Goal: Task Accomplishment & Management: Use online tool/utility

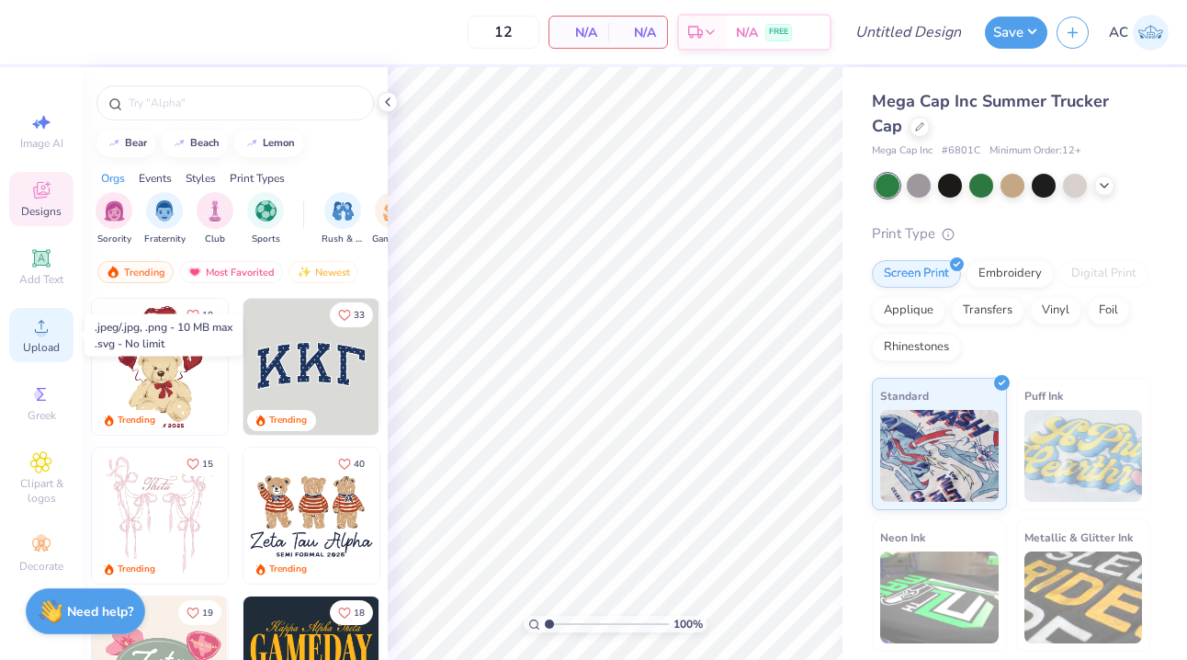
click at [45, 335] on icon at bounding box center [41, 326] width 22 height 22
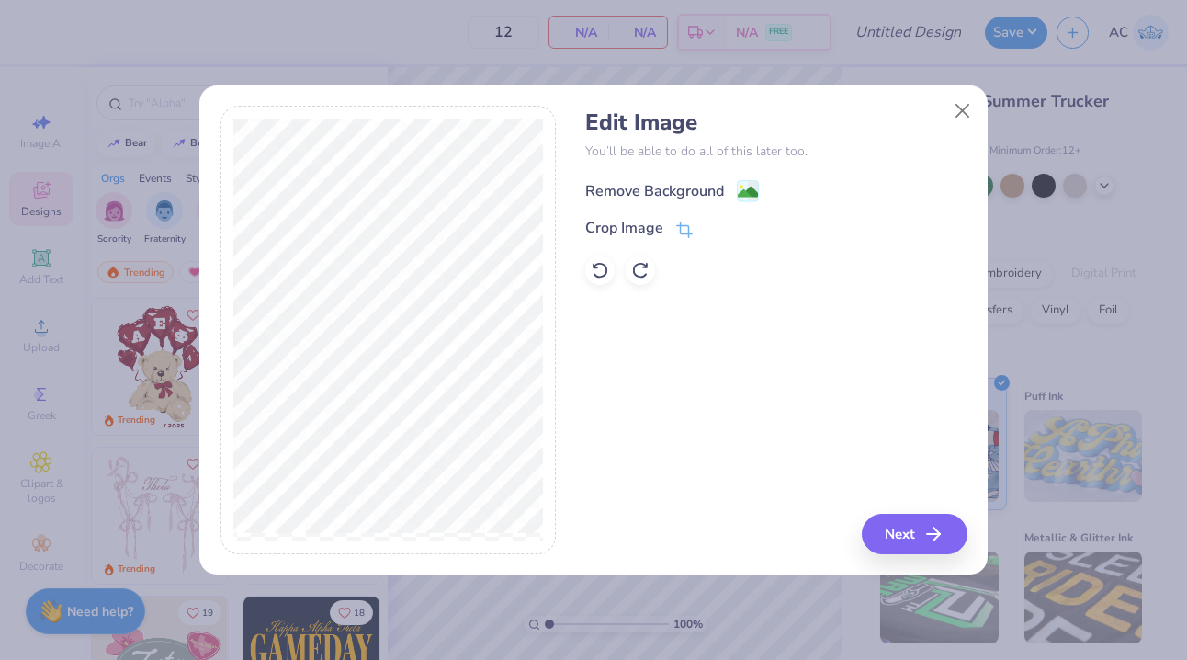
click at [685, 186] on div "Remove Background" at bounding box center [654, 191] width 139 height 22
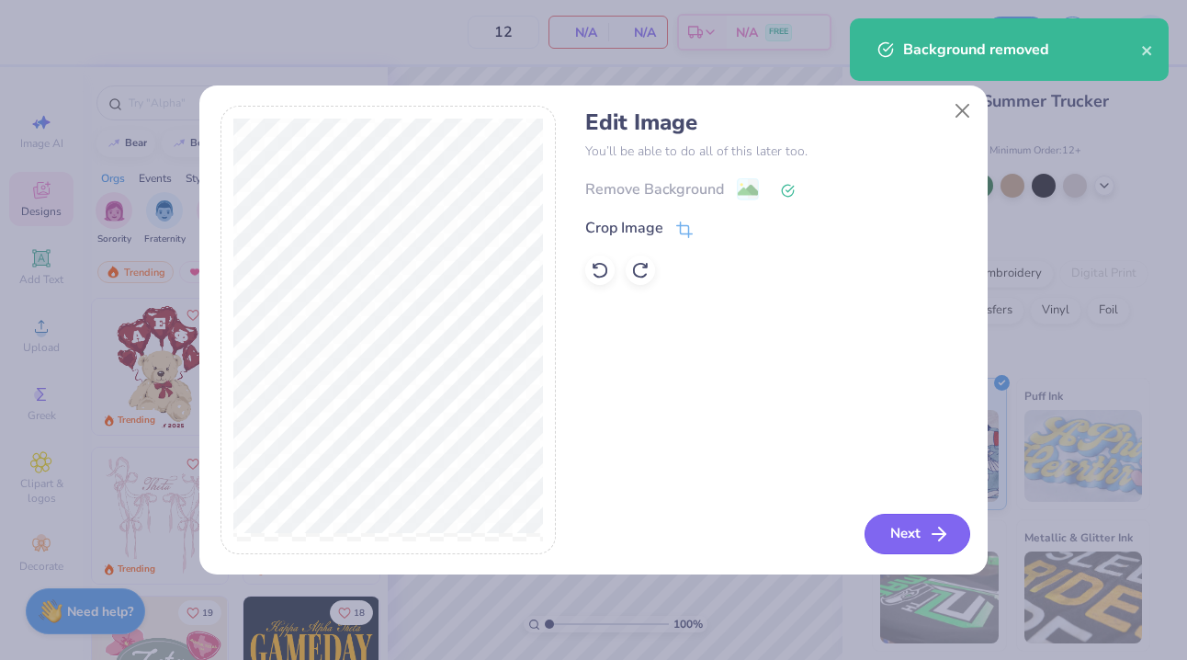
click at [875, 530] on button "Next" at bounding box center [917, 534] width 106 height 40
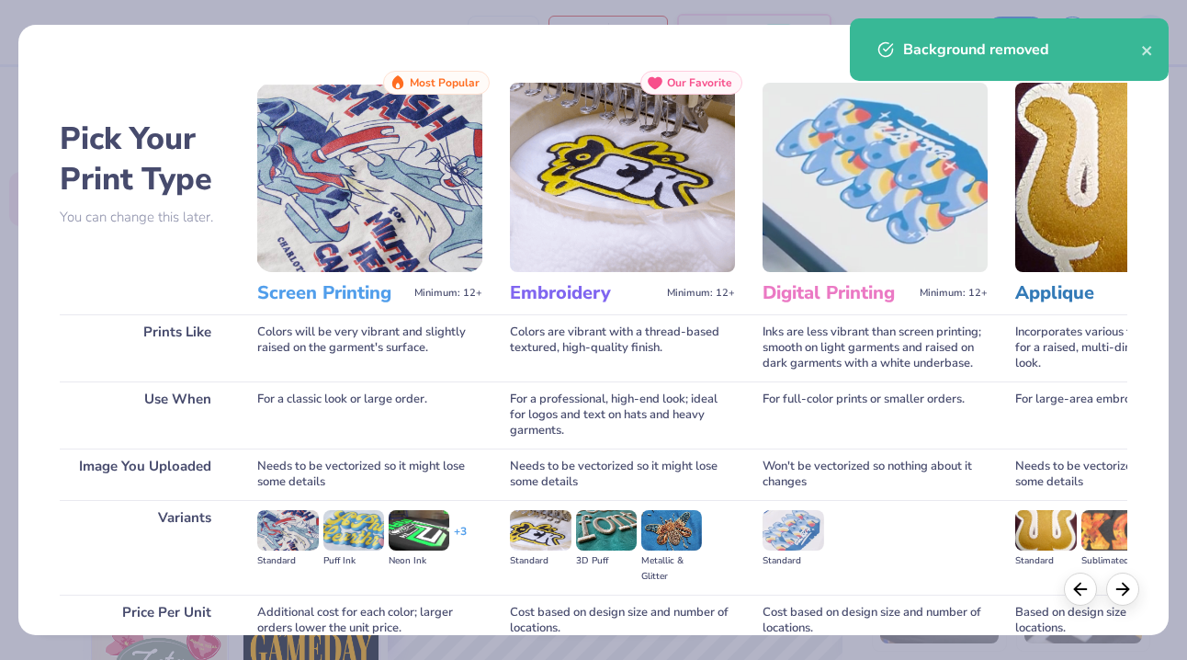
scroll to position [164, 0]
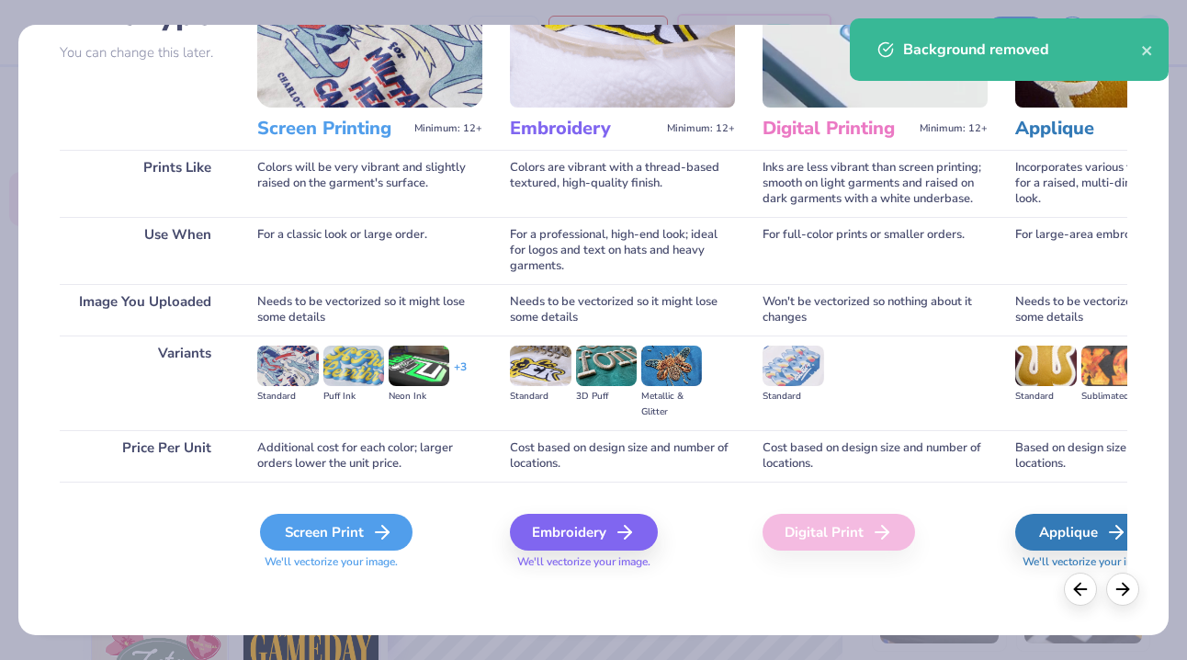
click at [340, 531] on div "Screen Print" at bounding box center [336, 532] width 152 height 37
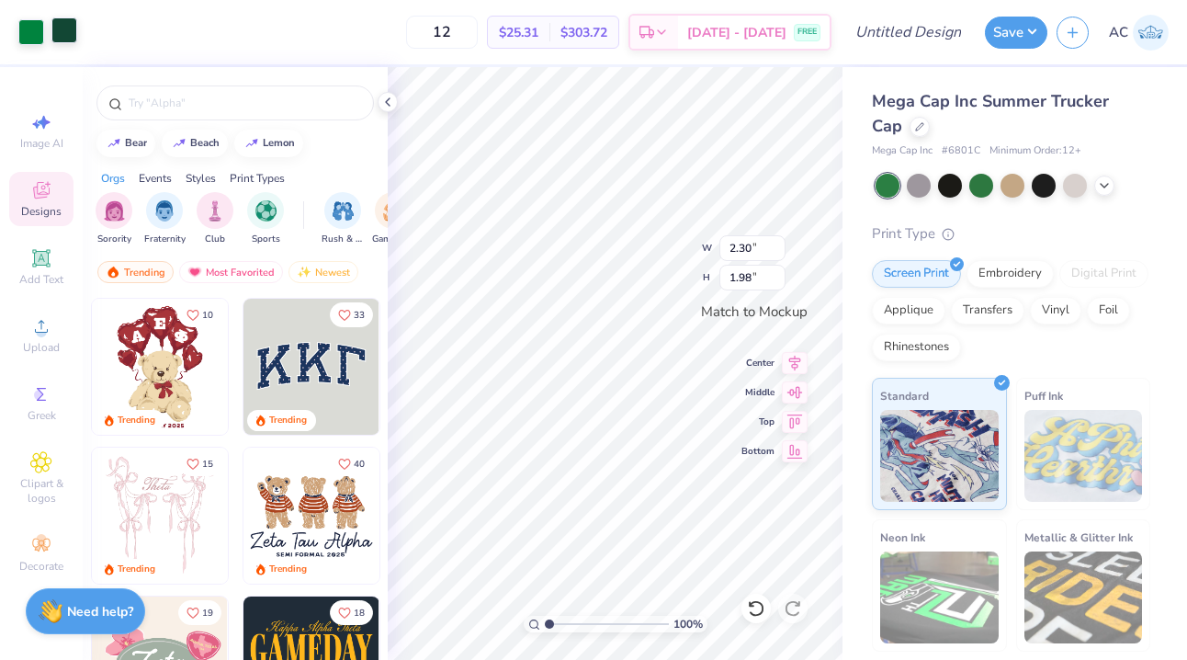
click at [58, 43] on div at bounding box center [64, 30] width 26 height 26
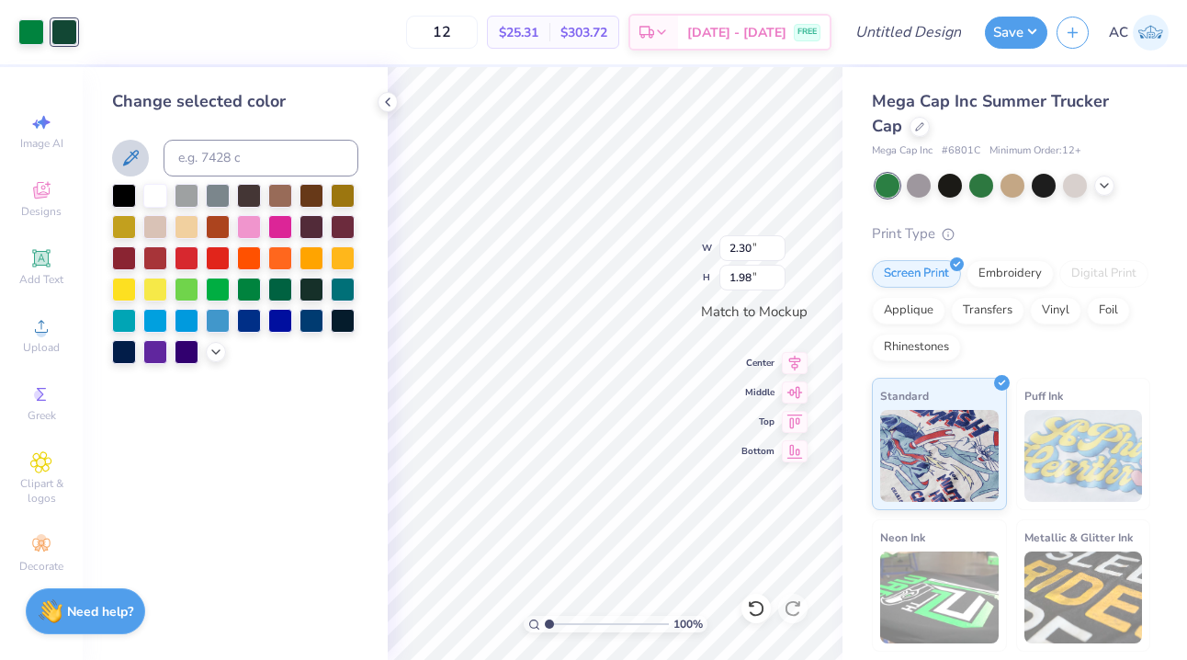
click at [128, 162] on icon at bounding box center [131, 158] width 16 height 16
click at [392, 99] on icon at bounding box center [387, 102] width 15 height 15
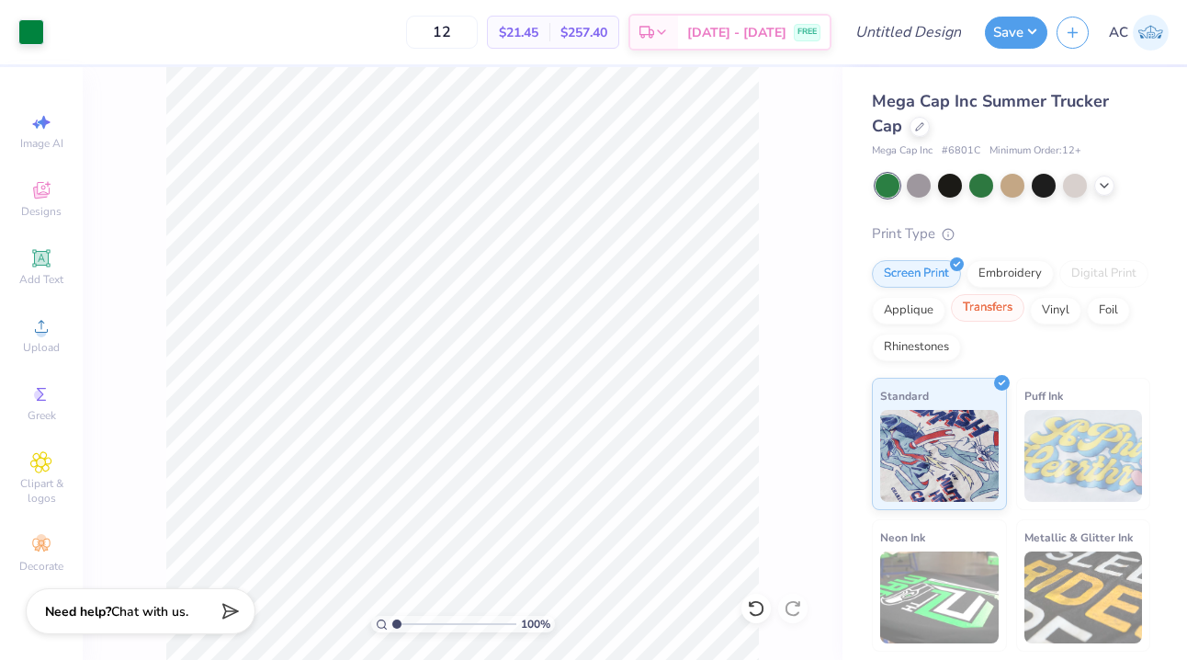
scroll to position [133, 0]
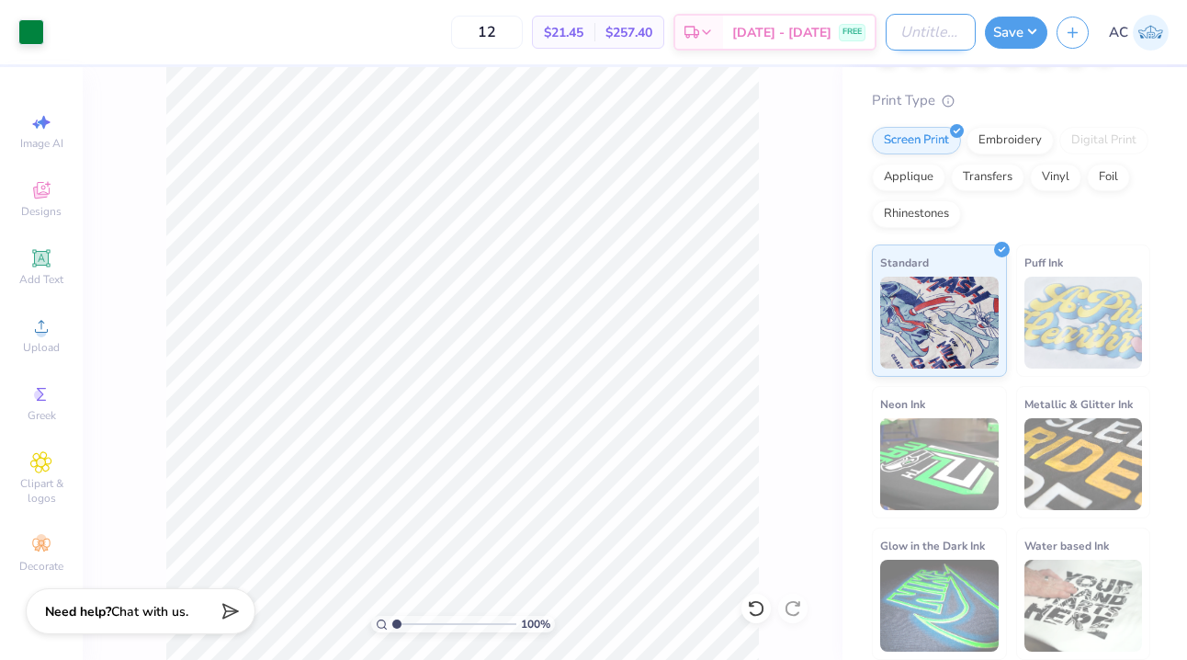
click at [918, 40] on input "Design Title" at bounding box center [931, 32] width 90 height 37
type input "BisB Hat"
click at [493, 37] on input "12" at bounding box center [487, 32] width 72 height 33
type input "50"
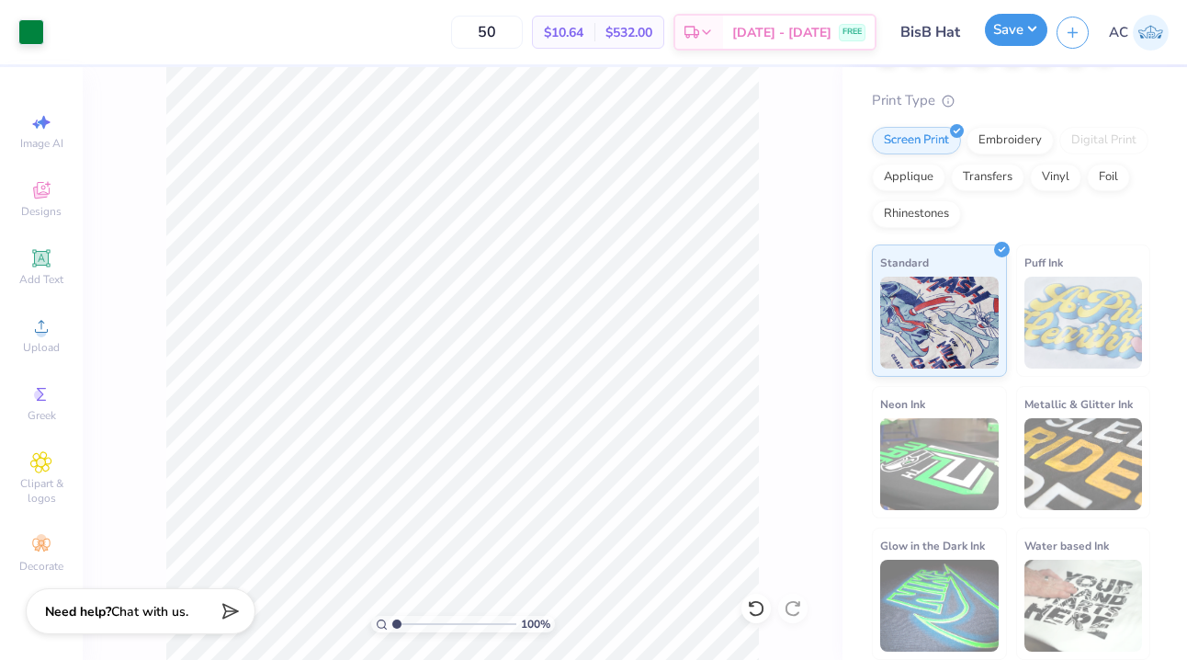
click at [1033, 28] on button "Save" at bounding box center [1016, 30] width 62 height 32
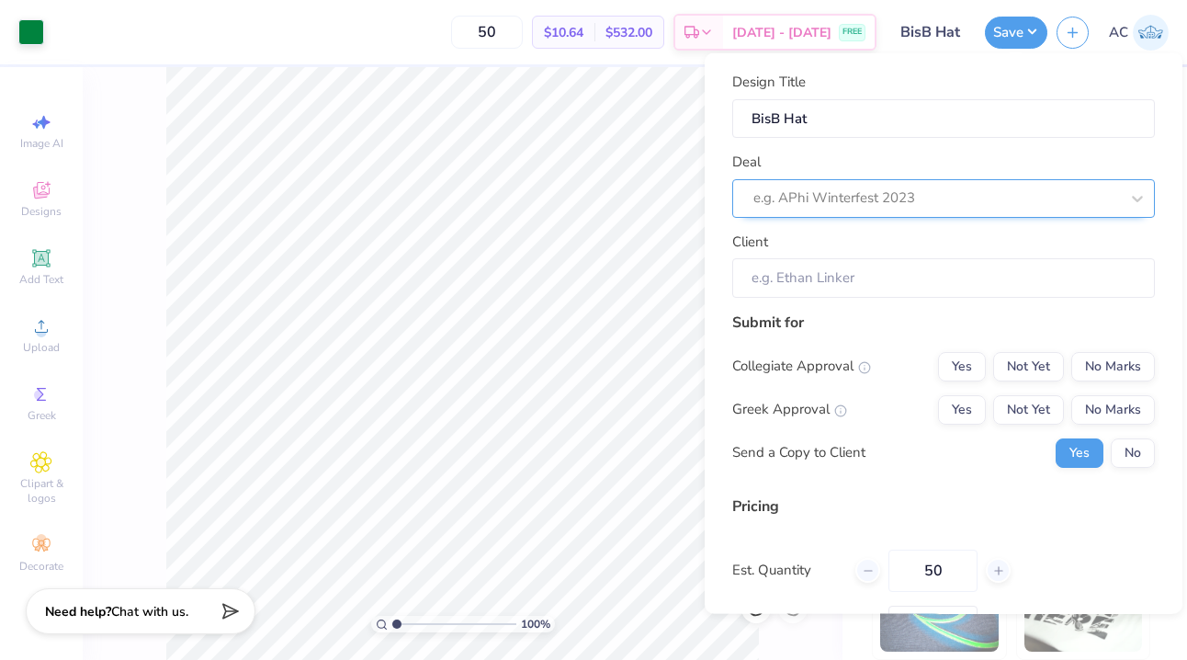
click at [909, 191] on div at bounding box center [936, 198] width 366 height 25
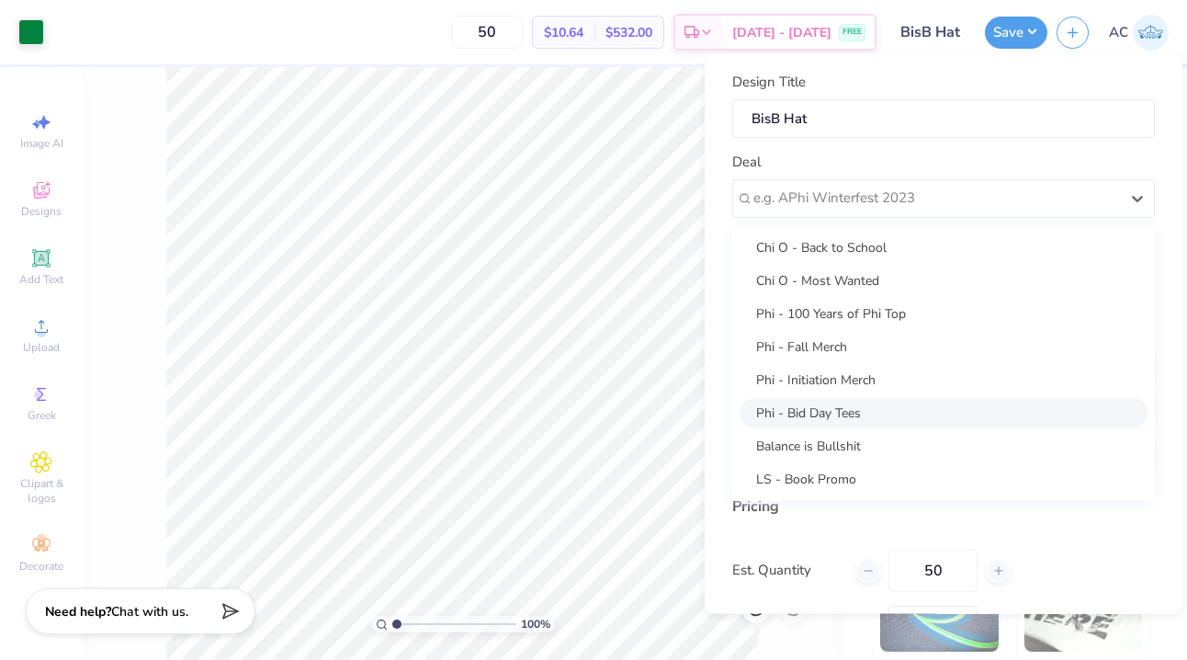
scroll to position [10, 0]
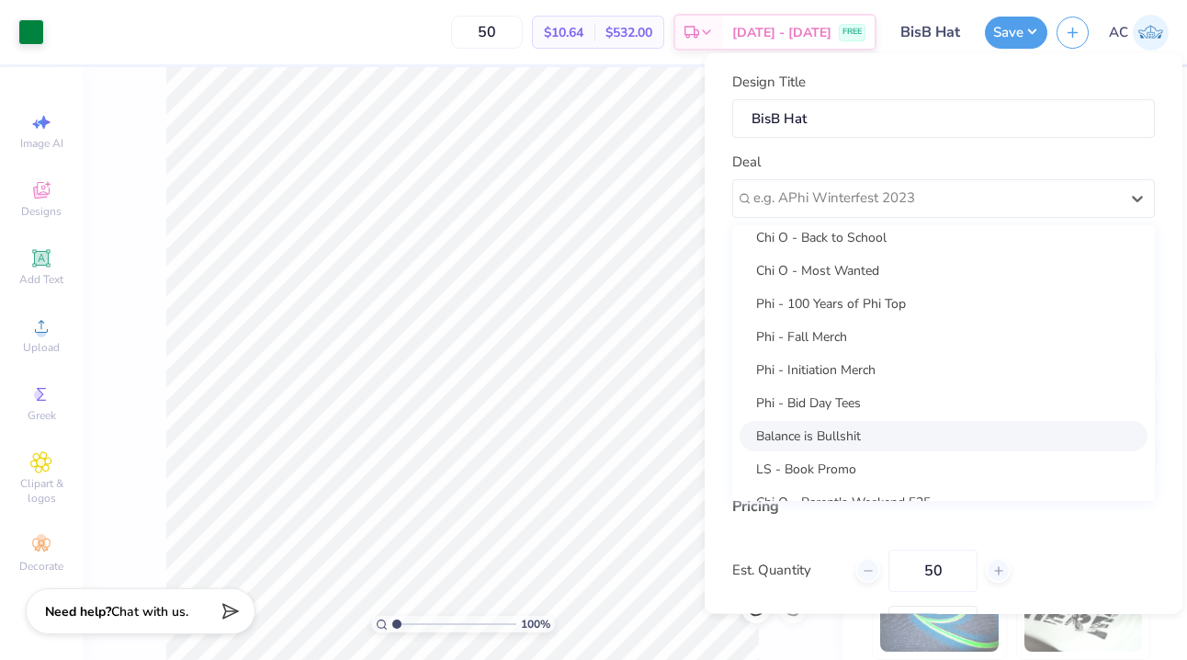
click at [842, 434] on div "Balance is Bullshit" at bounding box center [944, 435] width 408 height 30
type input "[PERSON_NAME]"
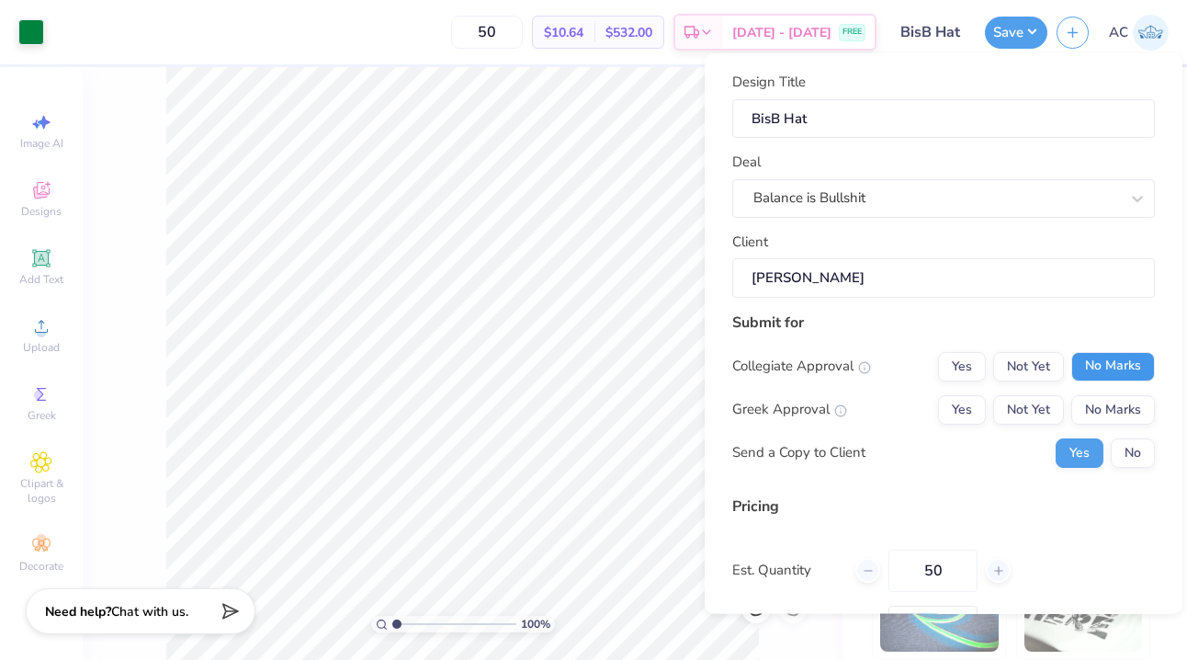
click at [1112, 357] on button "No Marks" at bounding box center [1113, 365] width 84 height 29
click at [1112, 410] on button "No Marks" at bounding box center [1113, 408] width 84 height 29
click at [1139, 477] on div "Submit for Collegiate Approval Yes Not Yet No Marks Greek Approval Yes Not Yet …" at bounding box center [943, 396] width 423 height 170
click at [1138, 463] on button "No" at bounding box center [1133, 451] width 44 height 29
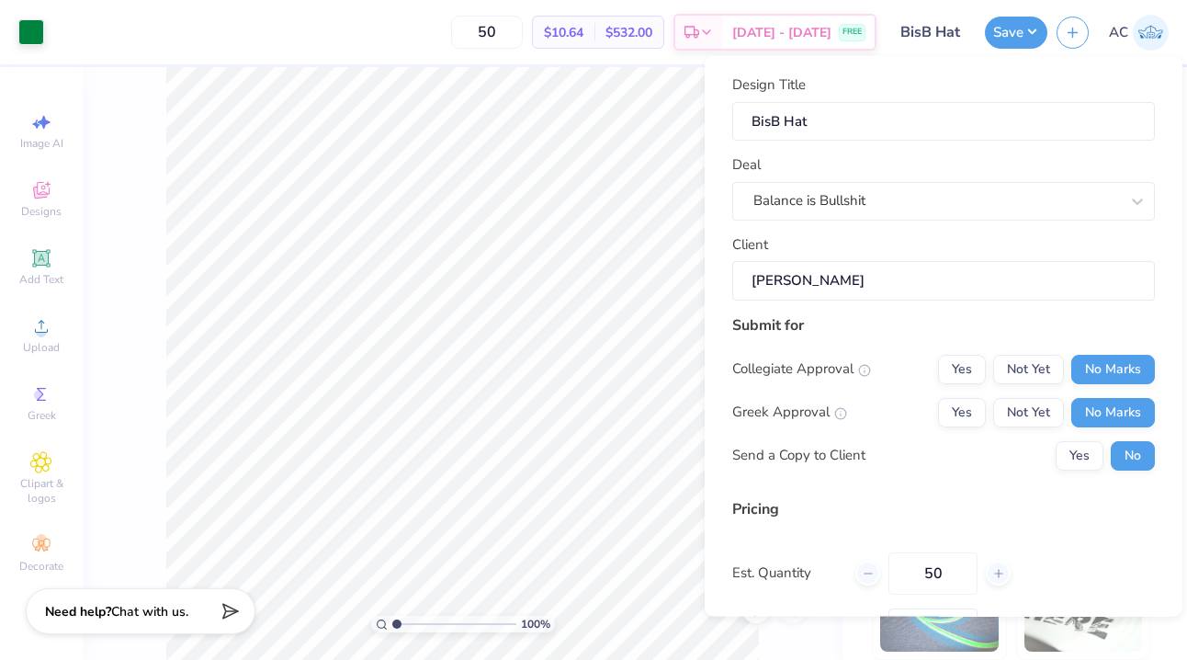
scroll to position [140, 0]
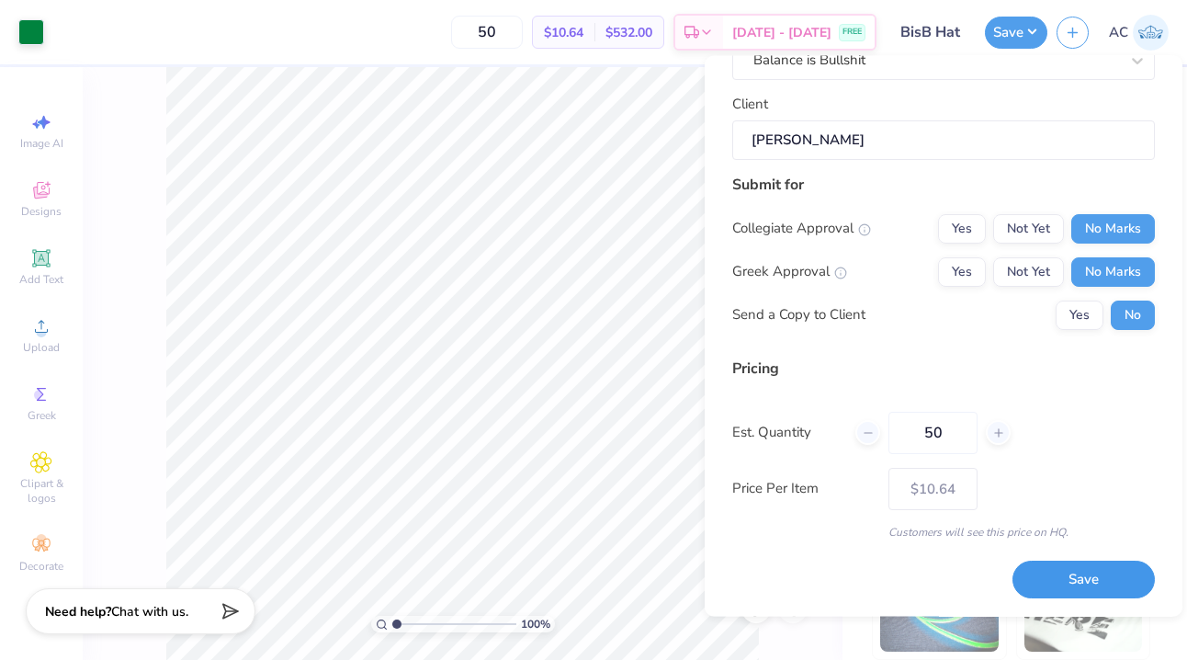
click at [1112, 592] on button "Save" at bounding box center [1083, 580] width 142 height 38
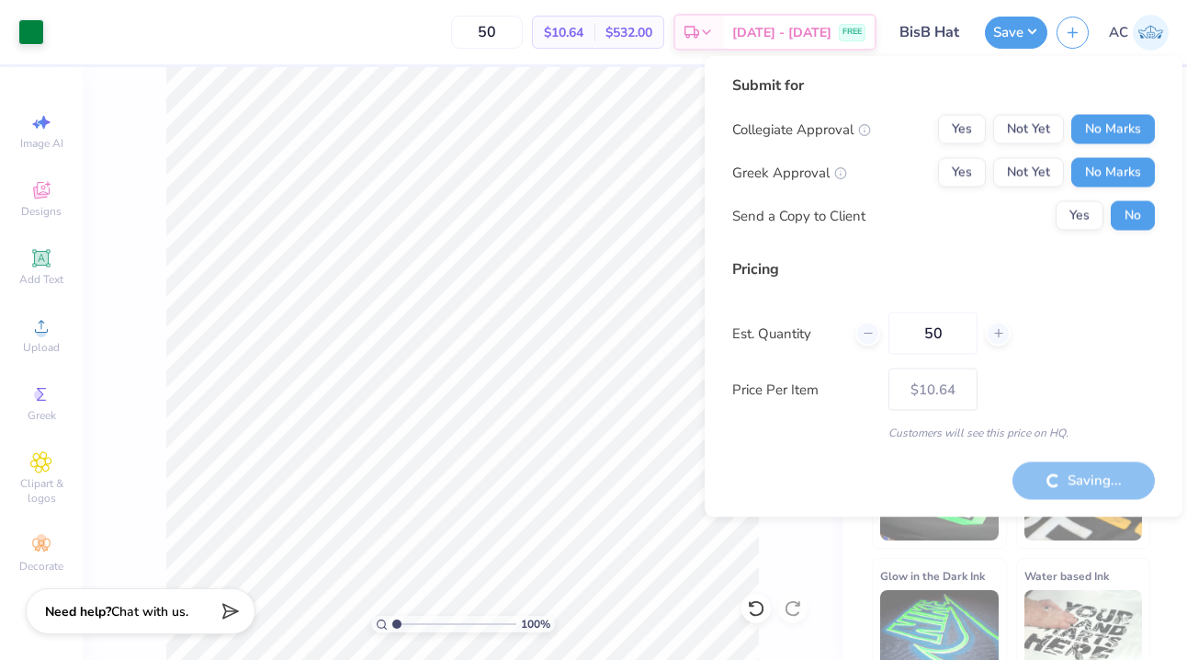
type input "– –"
